Goal: Use online tool/utility: Utilize a website feature to perform a specific function

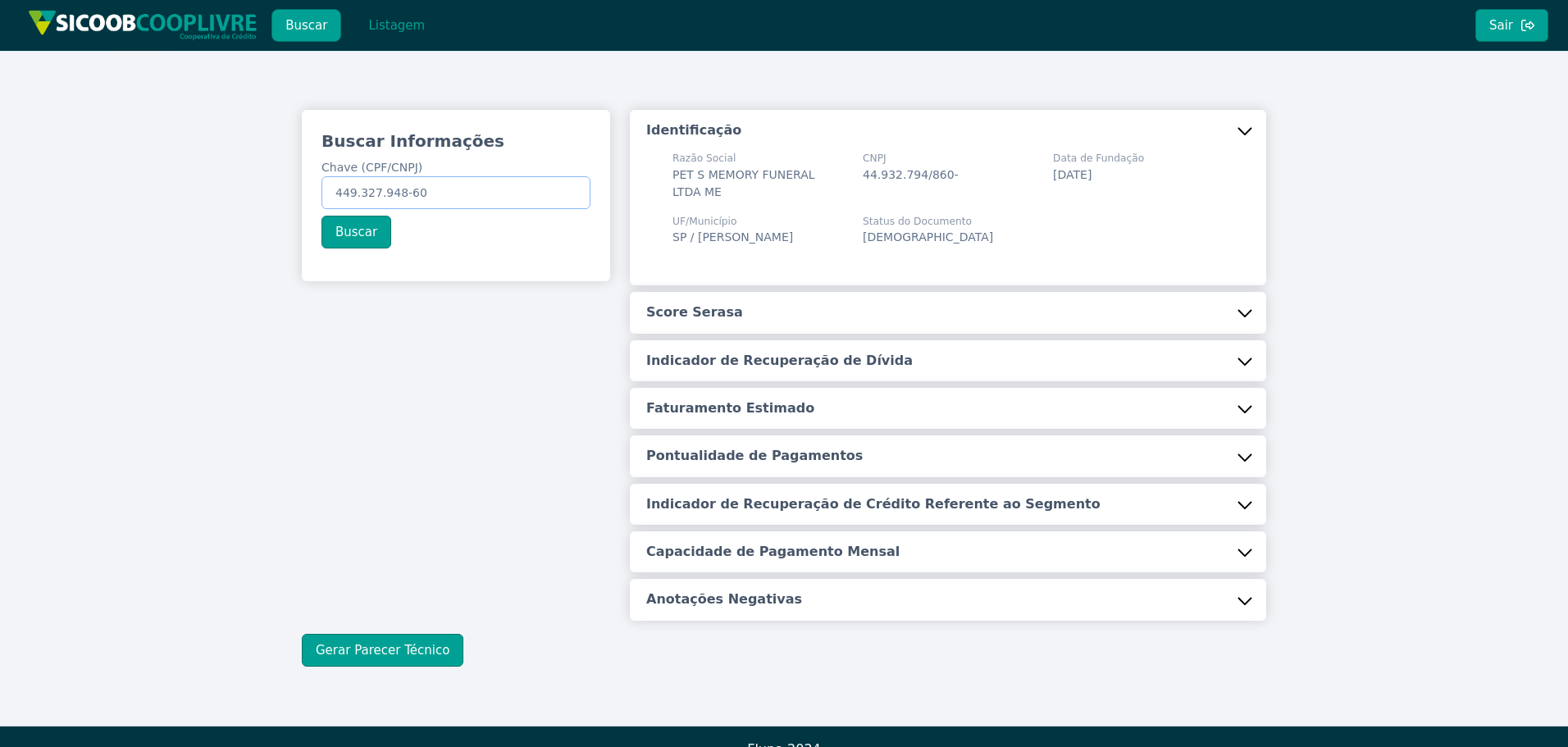
drag, startPoint x: 331, startPoint y: 188, endPoint x: 476, endPoint y: 184, distance: 145.1
click at [477, 193] on input "449.327.948-60" at bounding box center [456, 193] width 269 height 33
paste input "002.989.768-89"
type input "002.989.768-89"
click at [356, 214] on div "Buscar Informações Chave (CPF/CNPJ) 002.989.768-89 Buscar" at bounding box center [456, 189] width 308 height 158
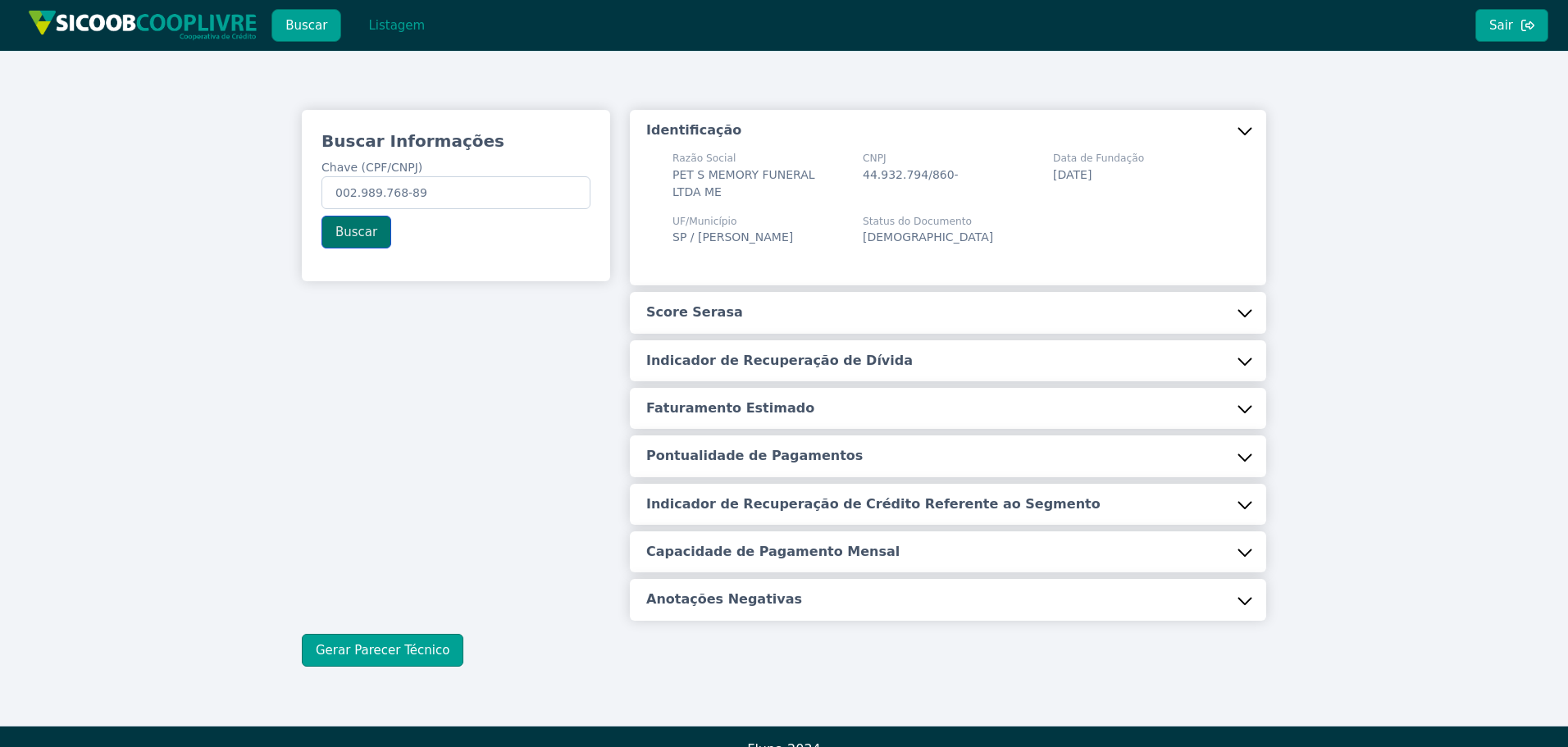
click at [358, 220] on button "Buscar" at bounding box center [356, 232] width 70 height 33
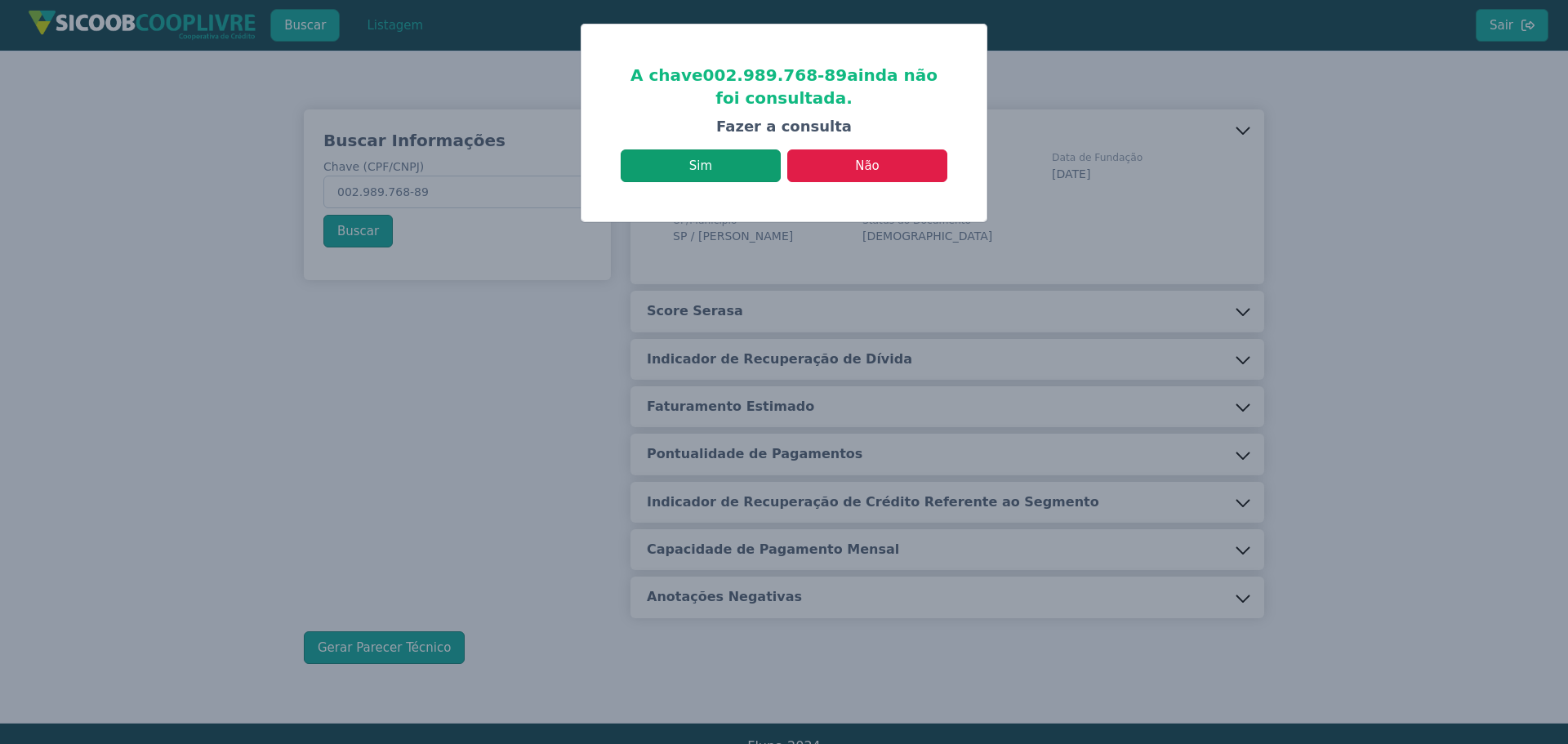
click at [695, 166] on button "Sim" at bounding box center [700, 166] width 160 height 33
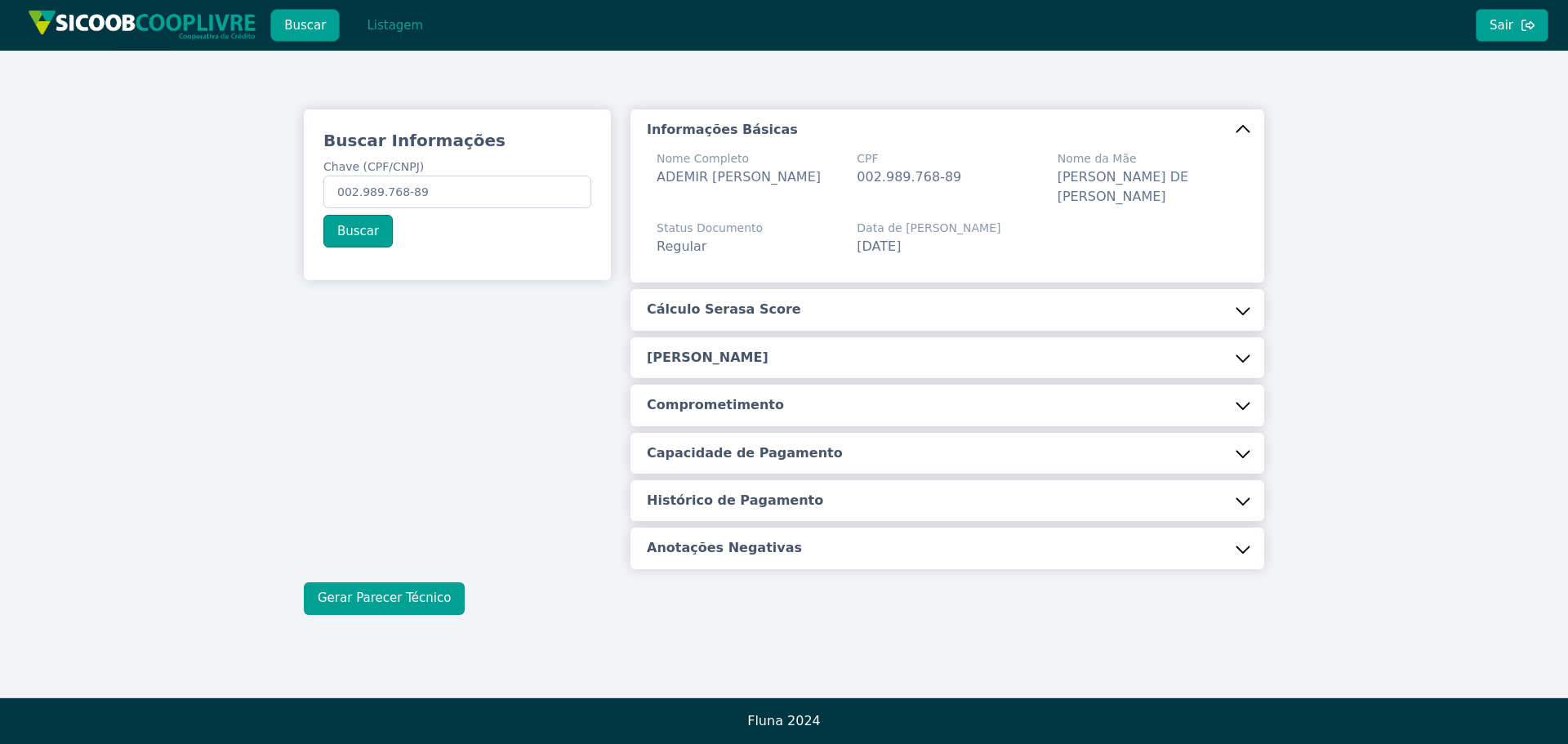
click at [370, 589] on button "Gerar Parecer Técnico" at bounding box center [384, 599] width 161 height 33
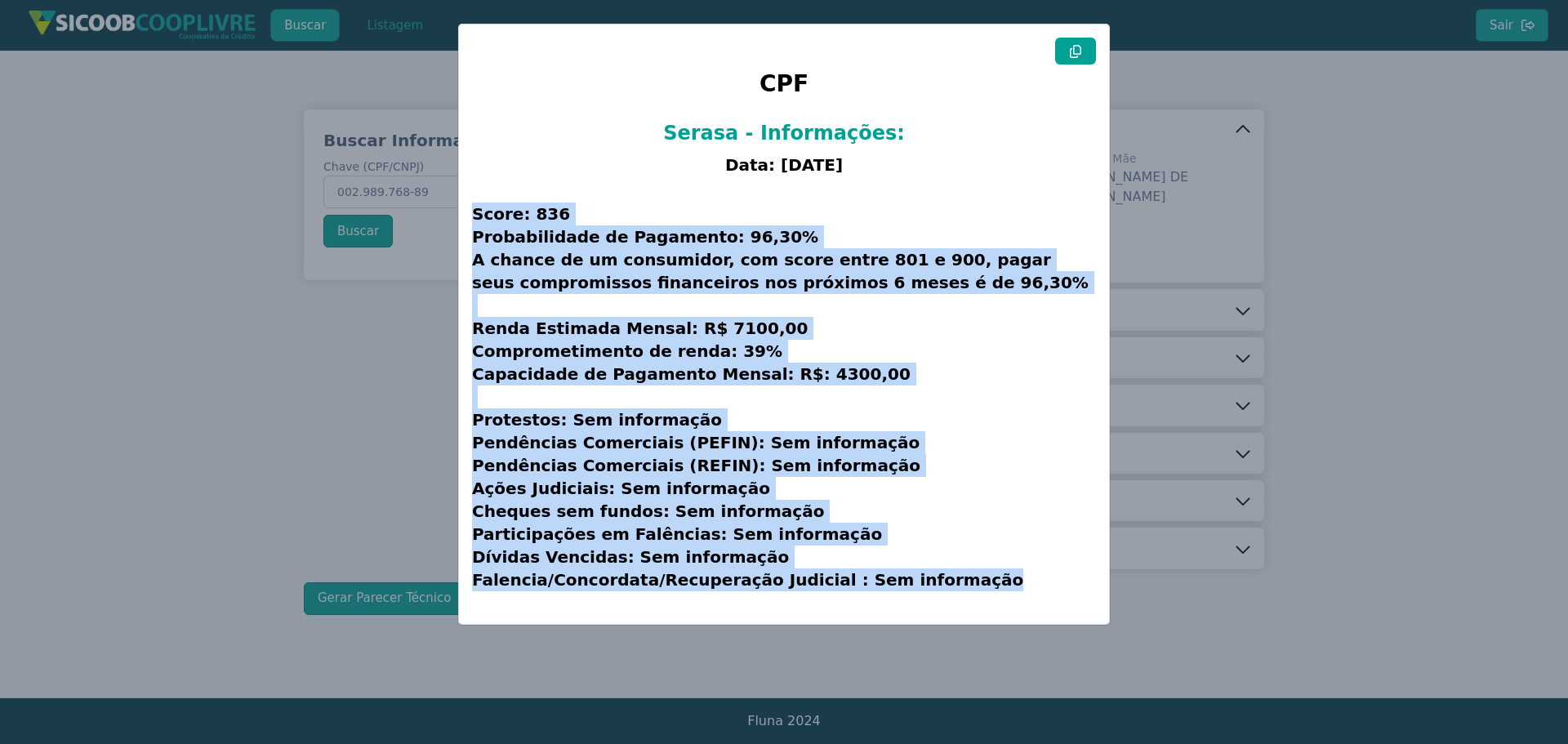
drag, startPoint x: 474, startPoint y: 211, endPoint x: 1004, endPoint y: 595, distance: 654.5
click at [1004, 595] on h3 "Score: 836 Probabilidade de Pagamento: 96,30% A chance de um consumidor, com sc…" at bounding box center [784, 397] width 624 height 428
copy h3 "Score: 836 Probabilidade de Pagamento: 96,30% A chance de um consumidor, com sc…"
click at [318, 445] on modal-container "CPF Serasa - Informações: Data: [DATE] Score: 836 Probabilidade de Pagamento: 9…" at bounding box center [784, 372] width 1568 height 744
